Goal: Transaction & Acquisition: Purchase product/service

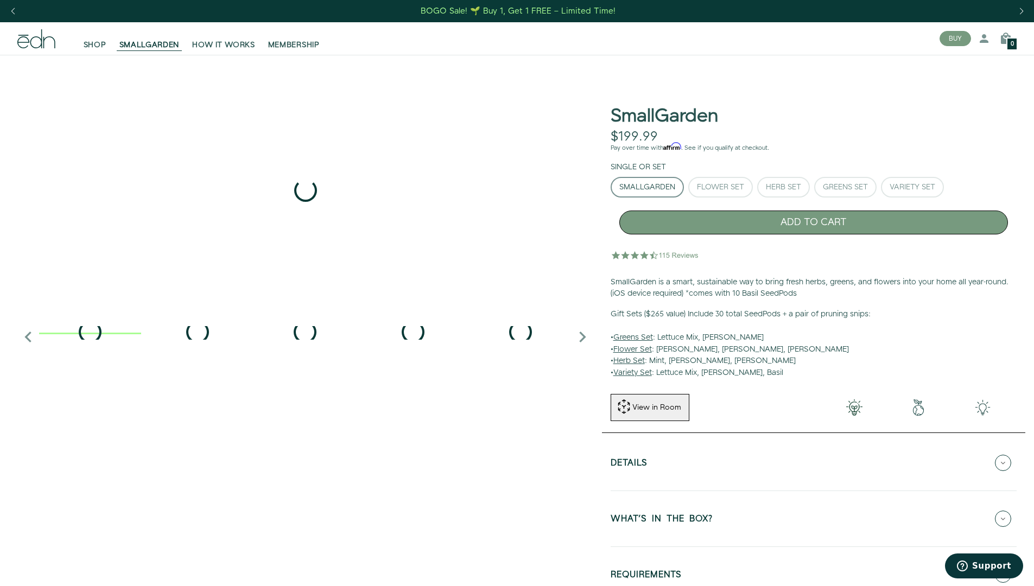
click at [813, 222] on button "ADD TO CART" at bounding box center [813, 223] width 389 height 24
